Goal: Task Accomplishment & Management: Manage account settings

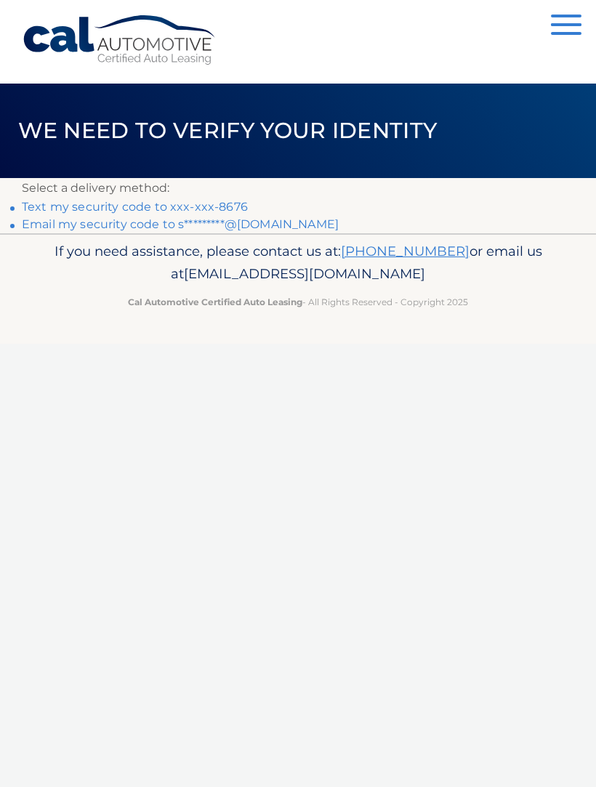
click at [204, 204] on link "Text my security code to xxx-xxx-8676" at bounding box center [135, 207] width 226 height 14
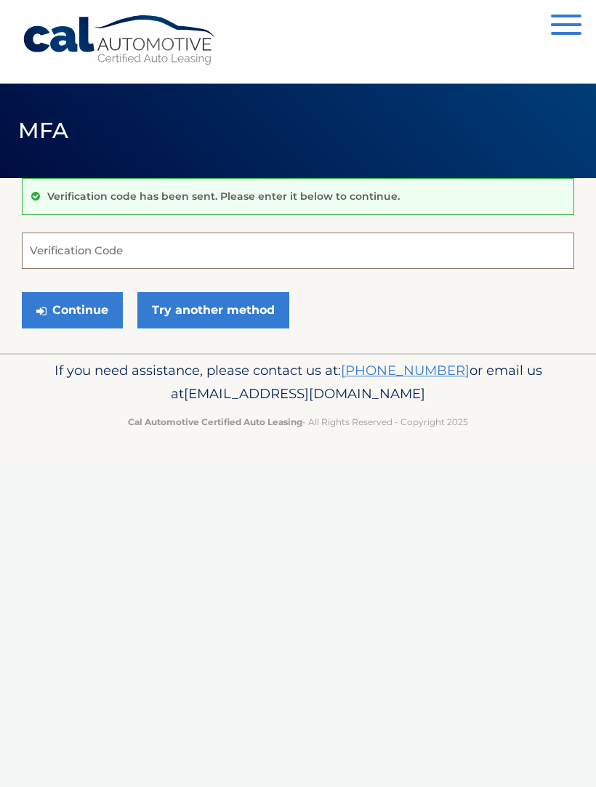
click at [78, 262] on input "Verification Code" at bounding box center [298, 251] width 552 height 36
paste input "862201"
type input "862201"
click at [84, 312] on button "Continue" at bounding box center [72, 310] width 101 height 36
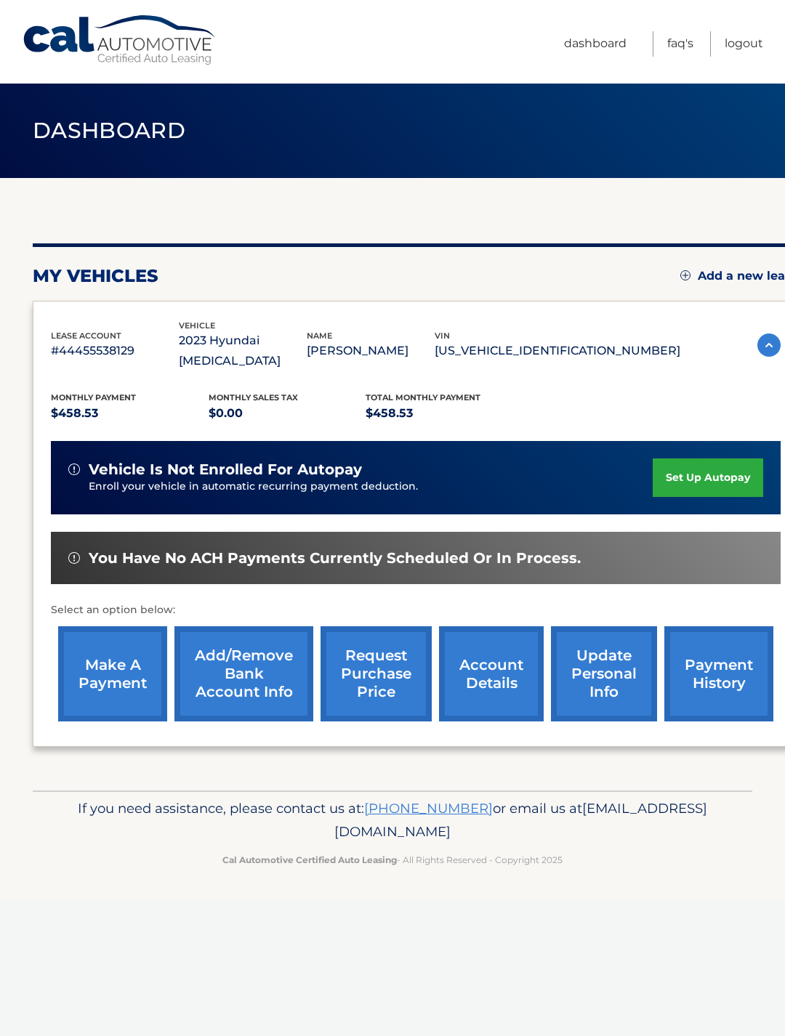
click at [721, 661] on link "payment history" at bounding box center [718, 673] width 109 height 95
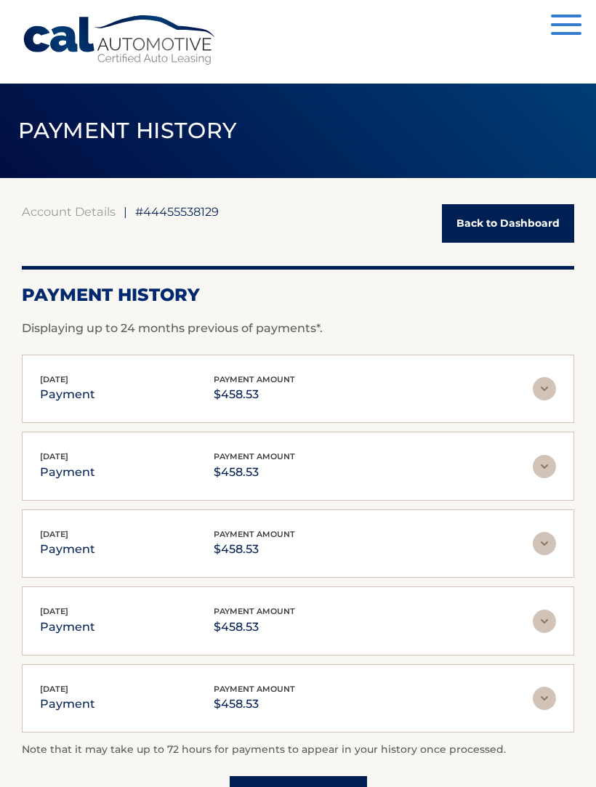
click at [502, 232] on link "Back to Dashboard" at bounding box center [508, 223] width 132 height 39
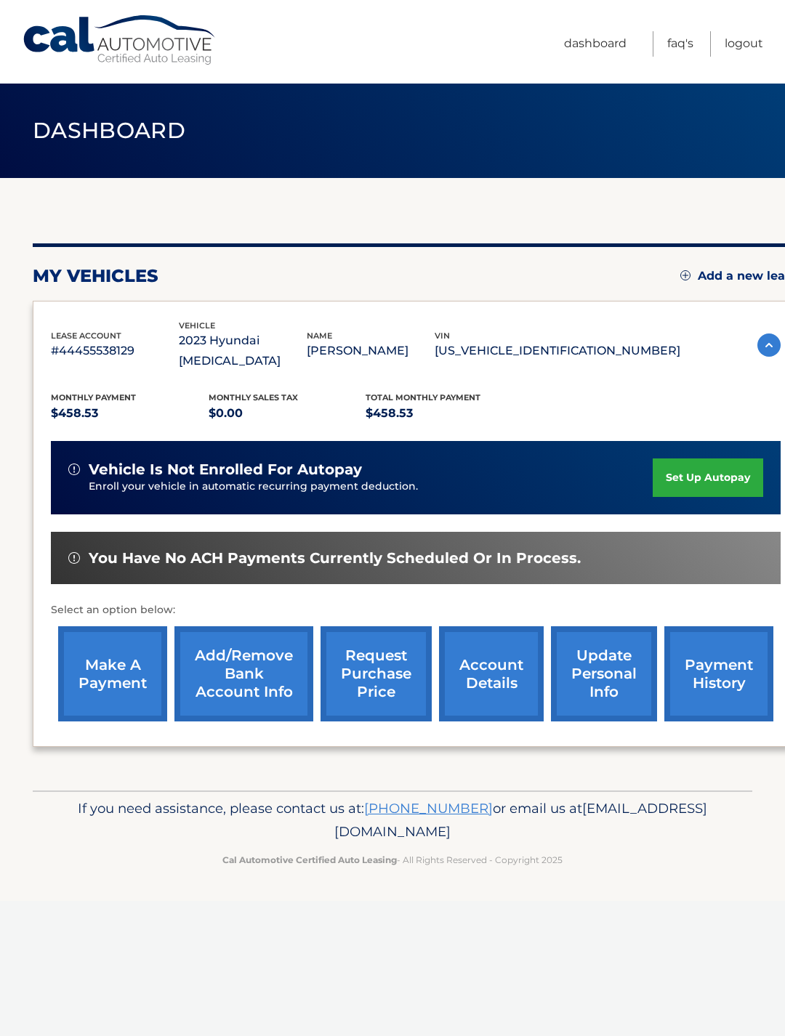
click at [504, 657] on link "account details" at bounding box center [491, 673] width 105 height 95
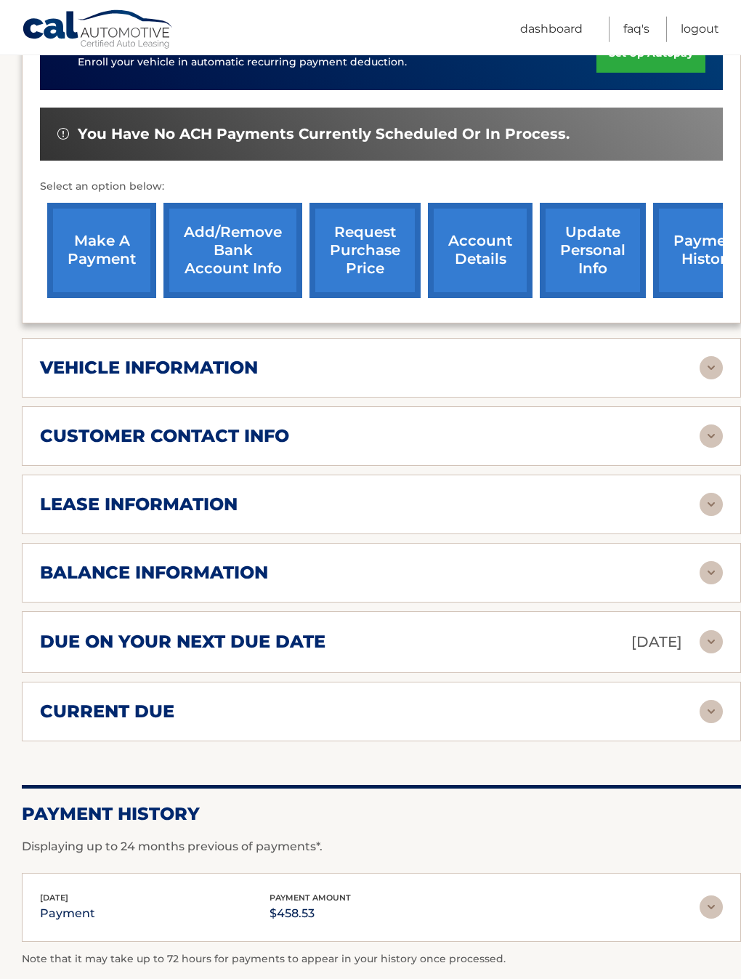
scroll to position [445, 0]
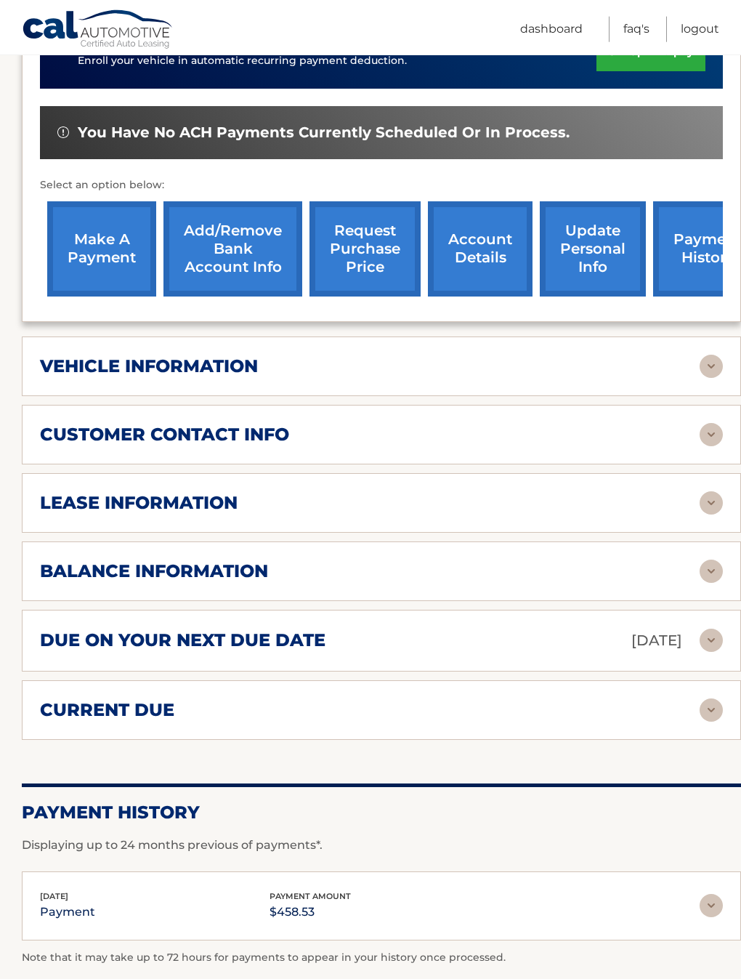
click at [111, 246] on link "make a payment" at bounding box center [101, 248] width 109 height 95
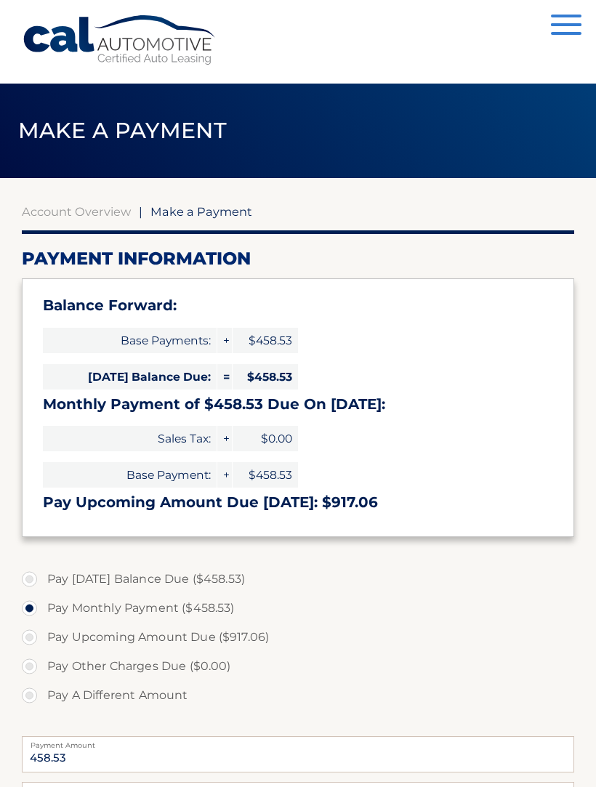
select select "MGNhN2EwYzgtYzEzZC00NmM5LTk0ODUtODBhZmU0ZTEwM2Fh"
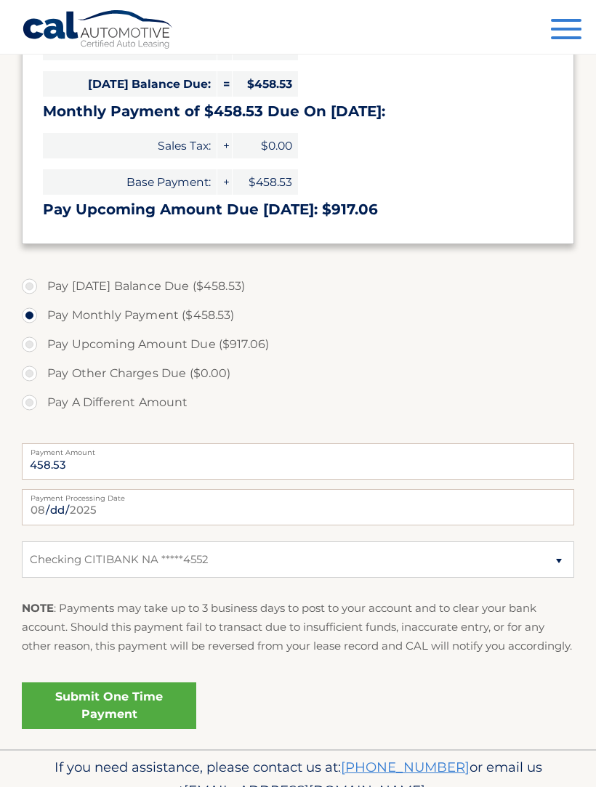
scroll to position [342, 0]
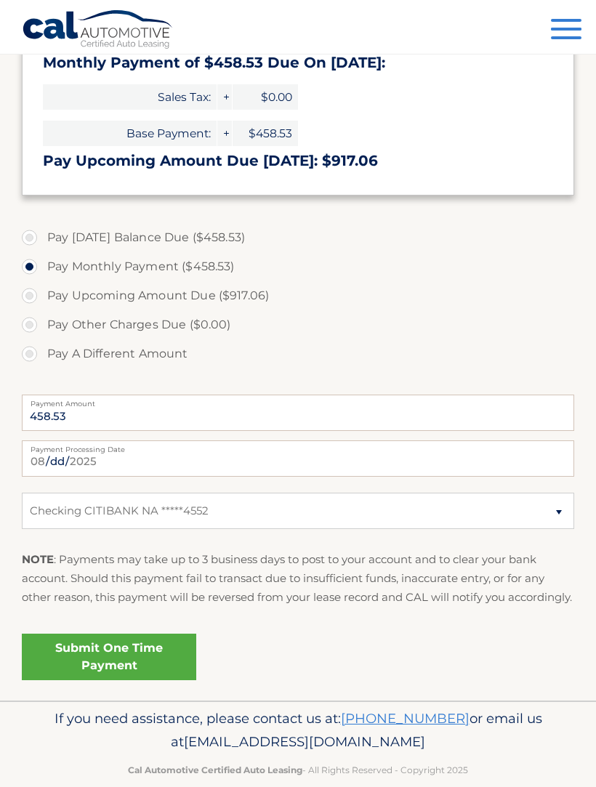
click at [146, 676] on link "Submit One Time Payment" at bounding box center [109, 657] width 174 height 47
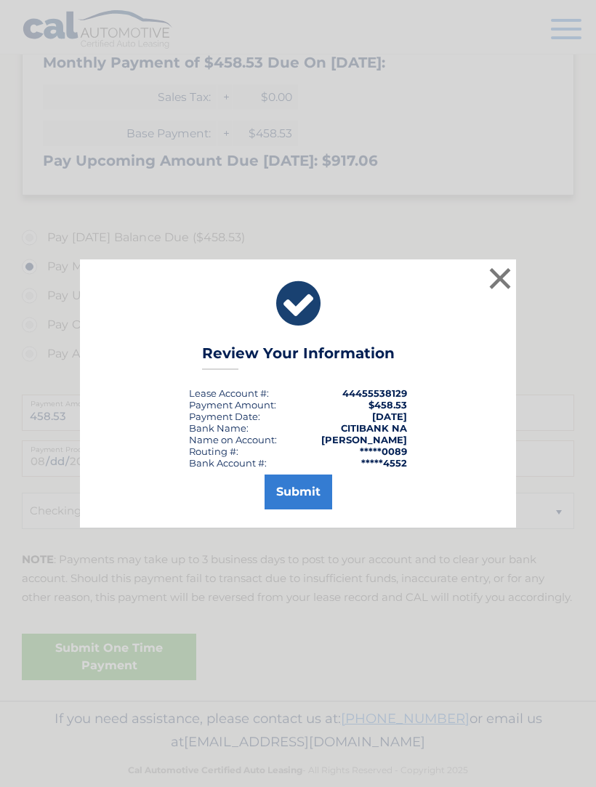
click at [315, 509] on button "Submit" at bounding box center [299, 492] width 68 height 35
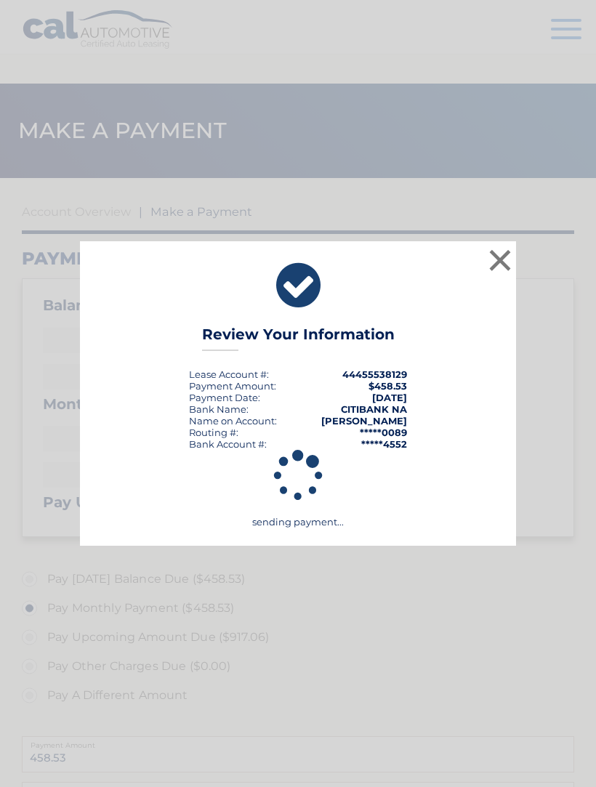
scroll to position [328, 0]
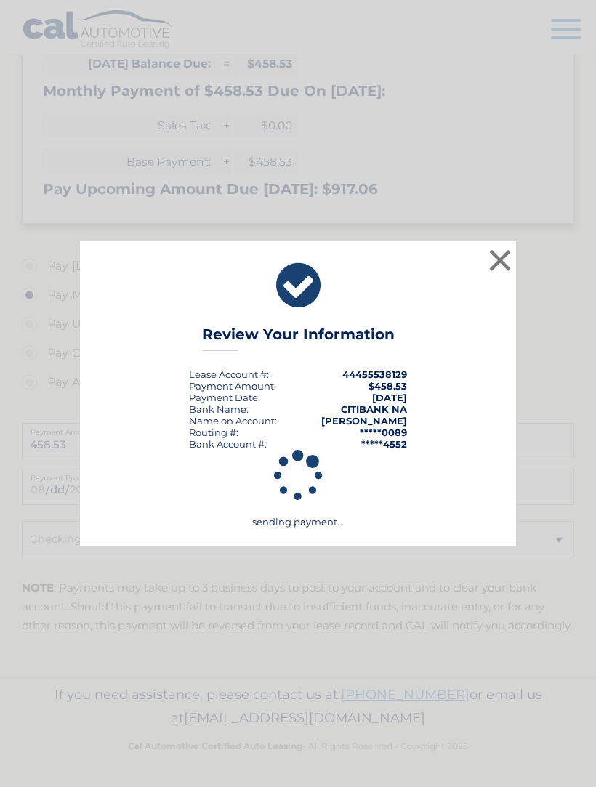
click at [509, 251] on button "×" at bounding box center [499, 260] width 29 height 29
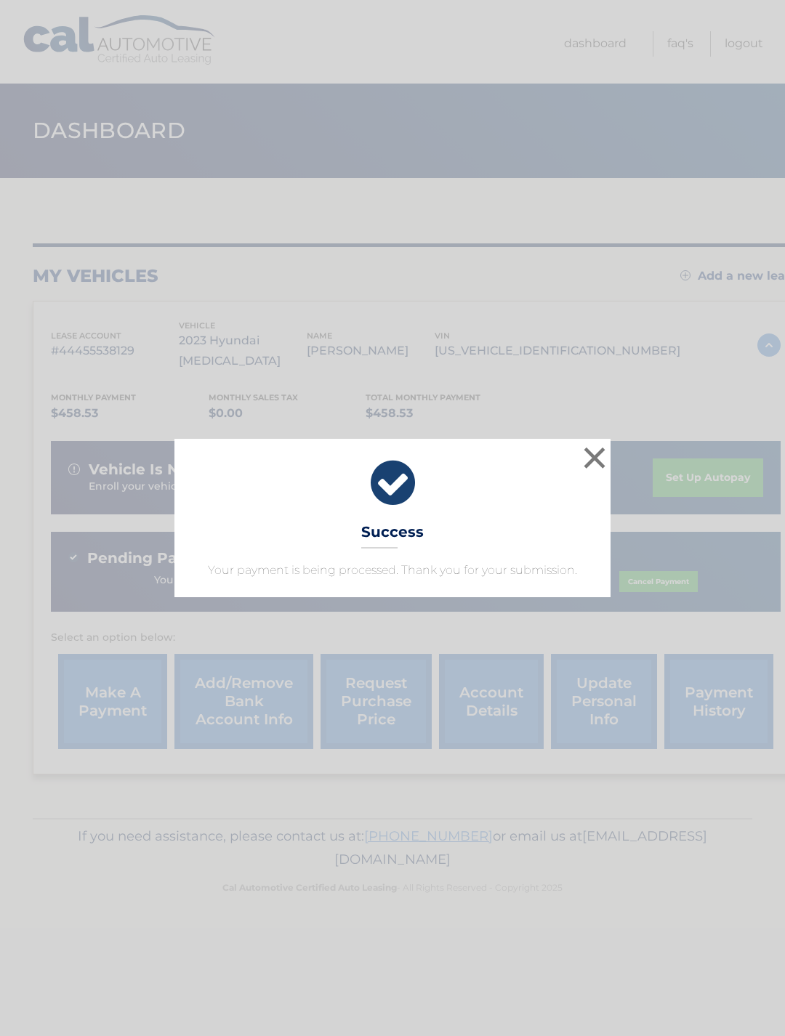
click at [592, 454] on button "×" at bounding box center [594, 457] width 29 height 29
